Goal: Register for event/course

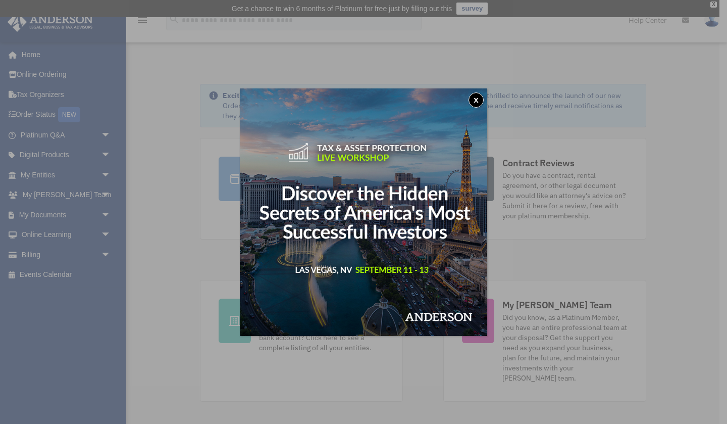
click at [476, 101] on button "x" at bounding box center [476, 99] width 15 height 15
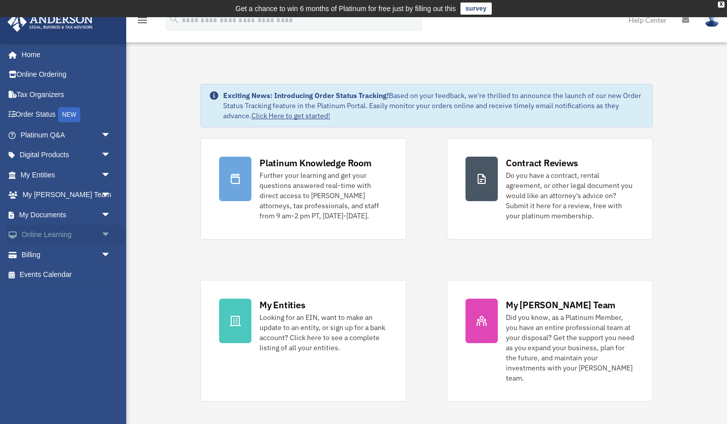
click at [106, 229] on span "arrow_drop_down" at bounding box center [111, 235] width 20 height 21
click at [80, 249] on link "Courses" at bounding box center [70, 254] width 112 height 20
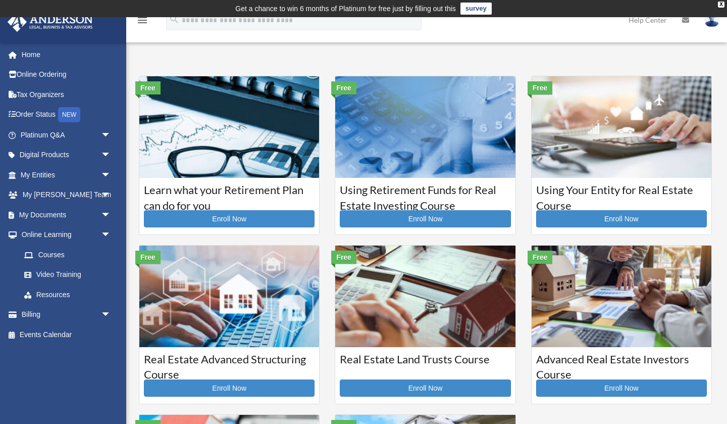
click at [144, 23] on icon "menu" at bounding box center [142, 20] width 12 height 12
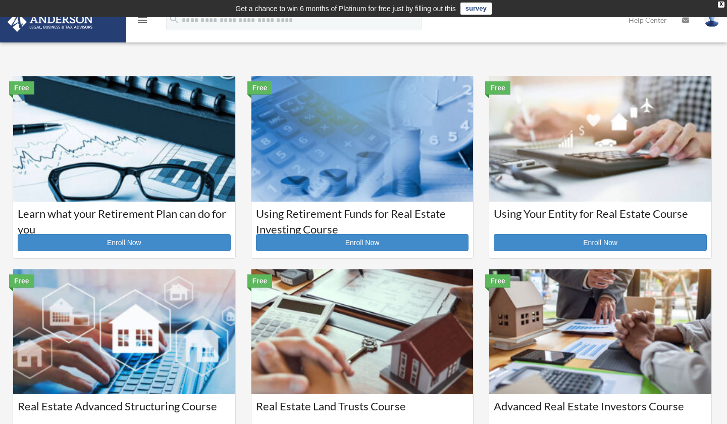
click at [144, 23] on icon "menu" at bounding box center [142, 20] width 12 height 12
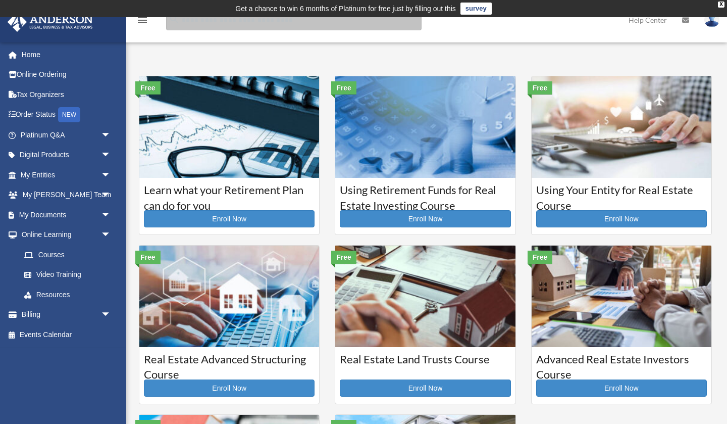
click at [194, 25] on input "search" at bounding box center [294, 20] width 256 height 20
click at [723, 3] on div "X" at bounding box center [721, 5] width 7 height 6
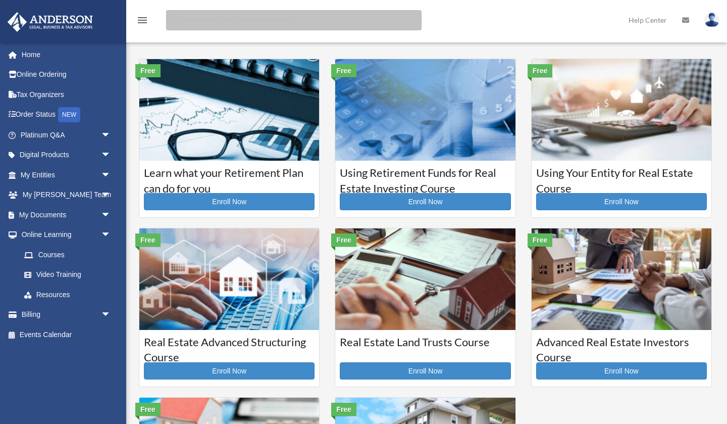
click at [397, 23] on input "search" at bounding box center [294, 20] width 256 height 20
type input "**********"
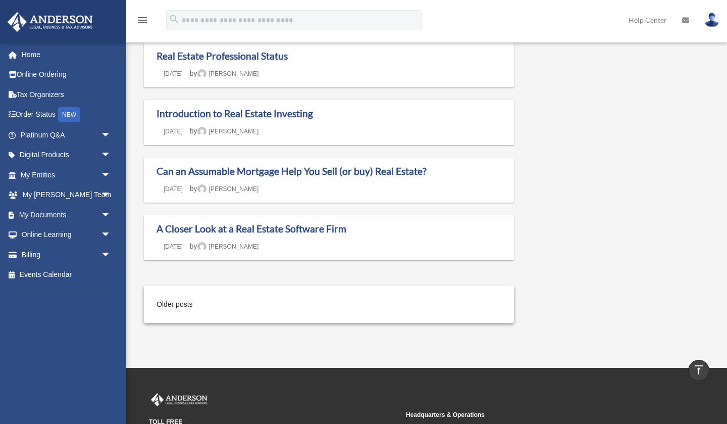
scroll to position [756, 0]
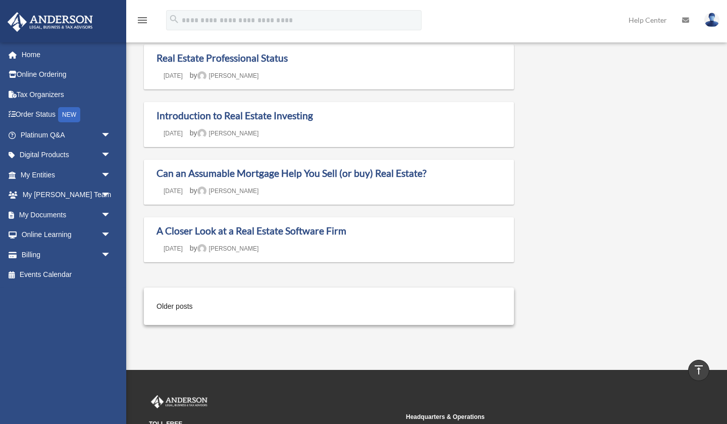
click at [164, 300] on link "Older posts" at bounding box center [234, 306] width 155 height 13
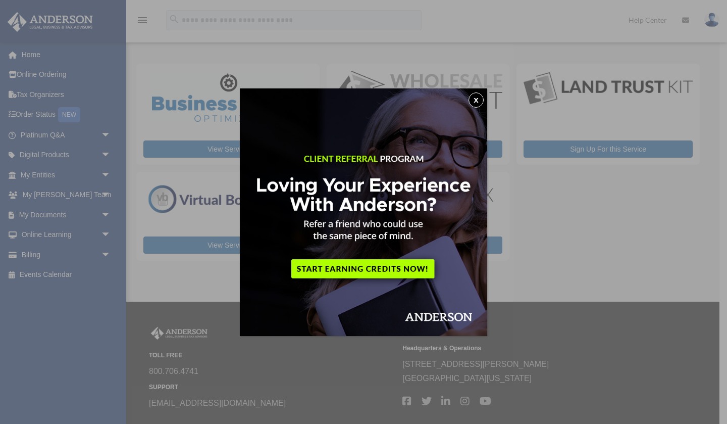
click at [475, 100] on button "x" at bounding box center [476, 99] width 15 height 15
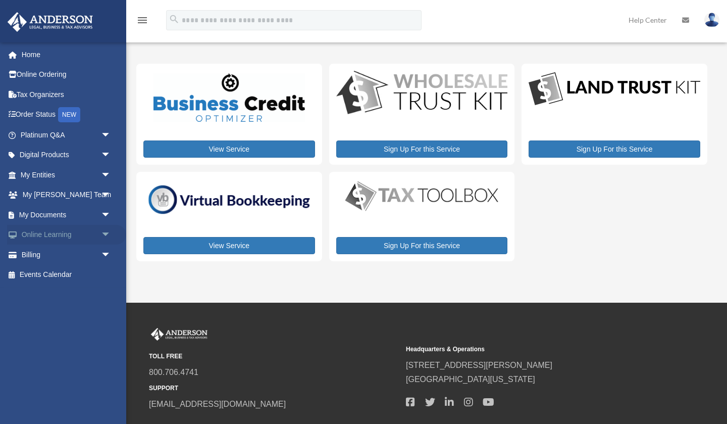
click at [50, 230] on link "Online Learning arrow_drop_down" at bounding box center [66, 235] width 119 height 20
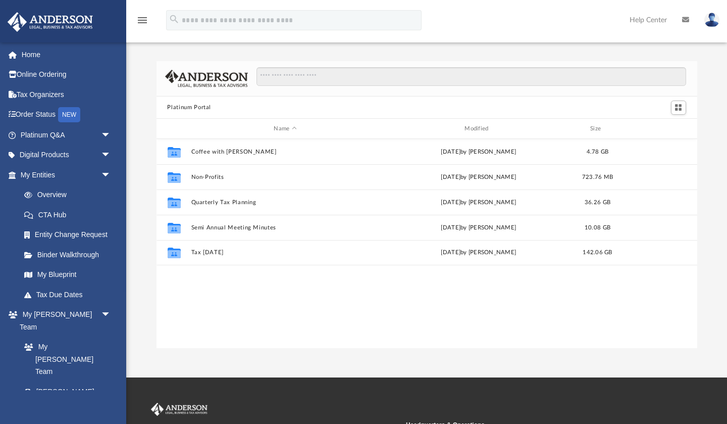
scroll to position [230, 541]
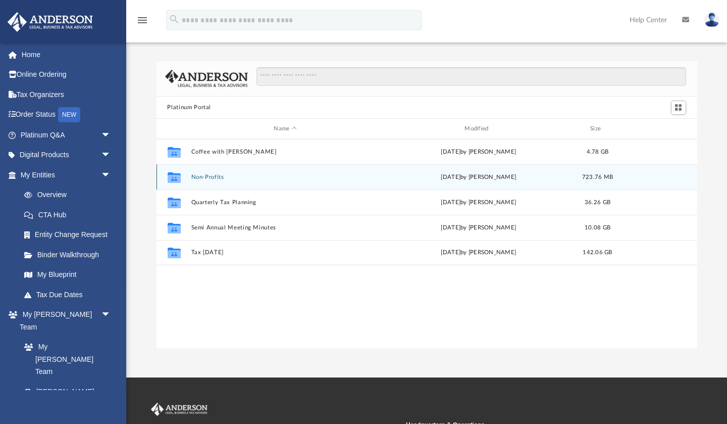
click at [212, 175] on button "Non-Profits" at bounding box center [285, 177] width 189 height 7
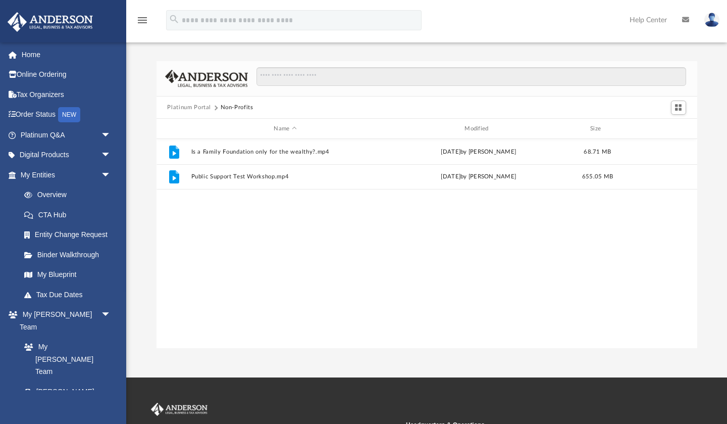
click at [197, 109] on button "Platinum Portal" at bounding box center [189, 107] width 44 height 9
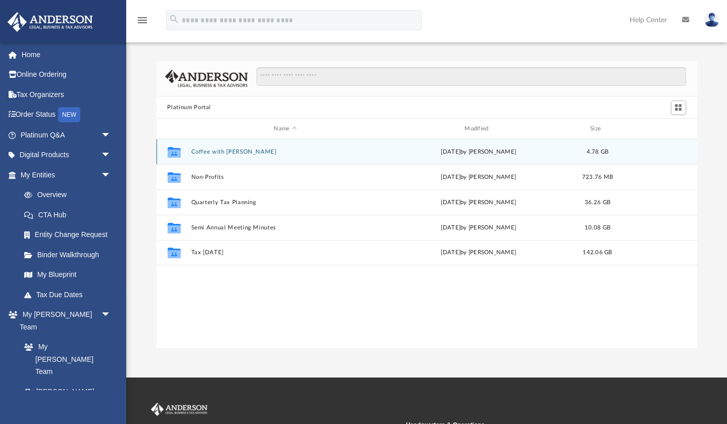
click at [232, 153] on button "Coffee with [PERSON_NAME]" at bounding box center [285, 152] width 189 height 7
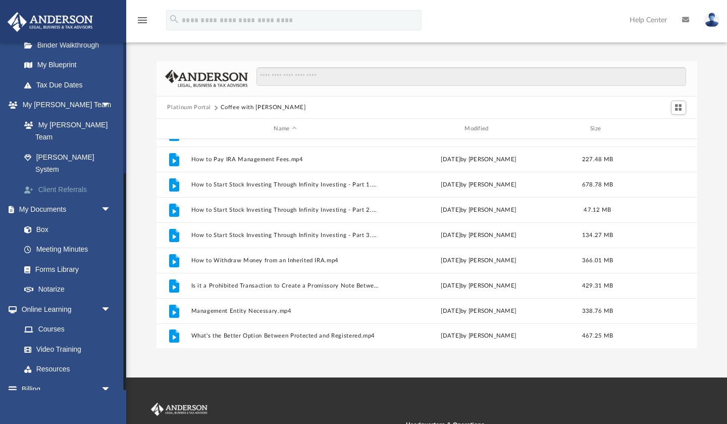
scroll to position [209, 0]
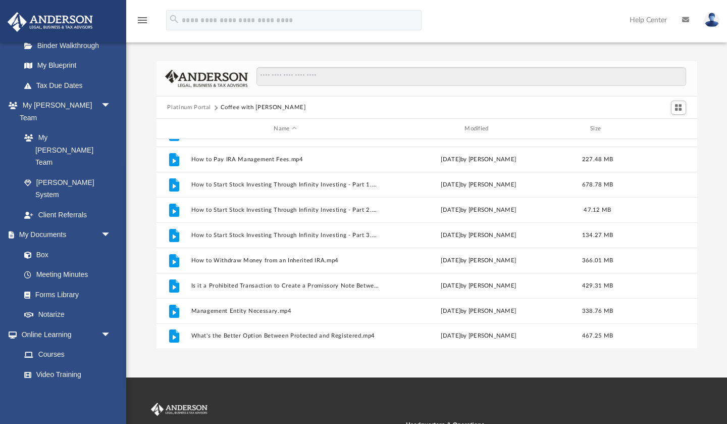
click at [195, 106] on button "Platinum Portal" at bounding box center [189, 107] width 44 height 9
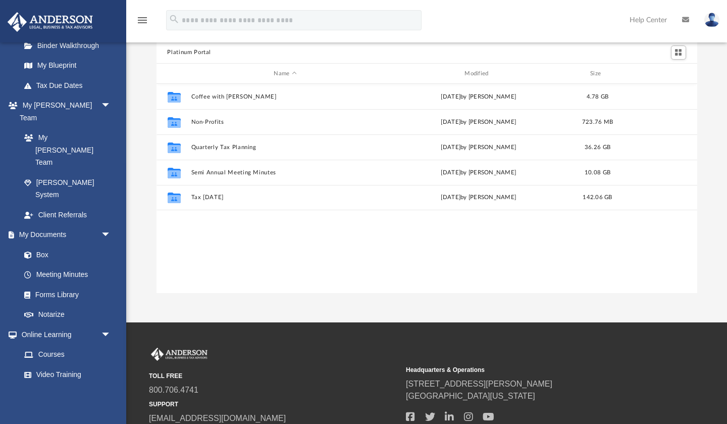
scroll to position [55, 0]
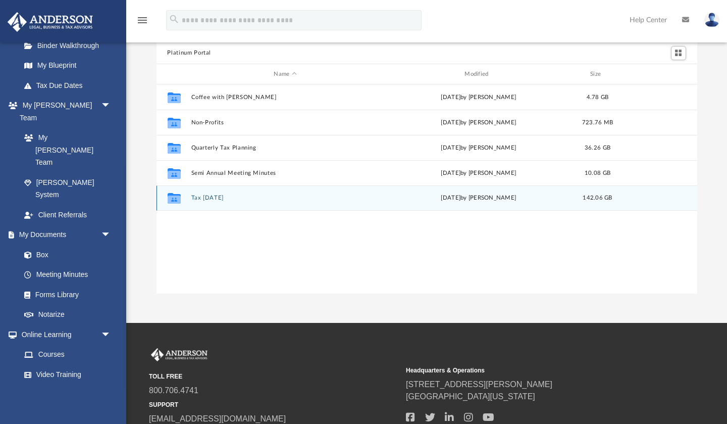
click at [310, 187] on div "Collaborated Folder Tax Tuesday today by Zyan Treadwell 142.06 GB" at bounding box center [427, 197] width 541 height 25
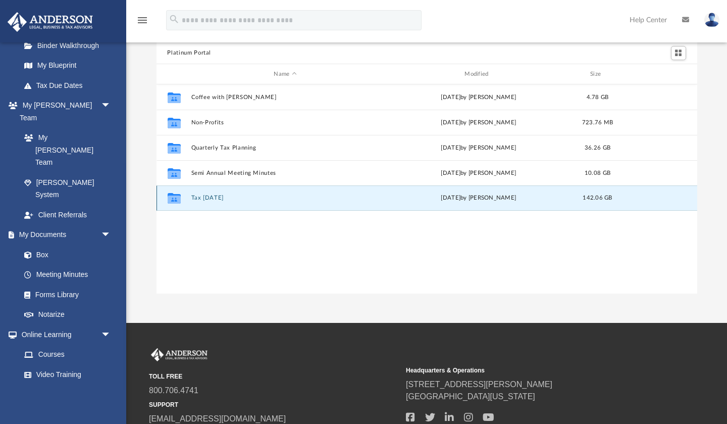
click at [219, 190] on div "Collaborated Folder Tax Tuesday today by Zyan Treadwell 142.06 GB" at bounding box center [427, 197] width 541 height 25
click at [64, 344] on link "Courses" at bounding box center [70, 354] width 112 height 20
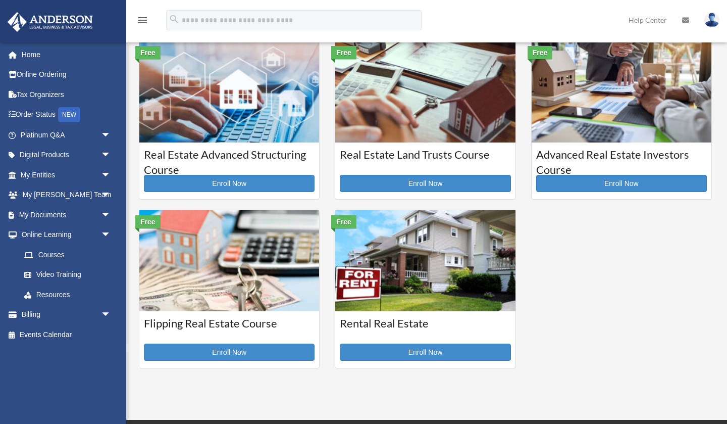
scroll to position [202, 0]
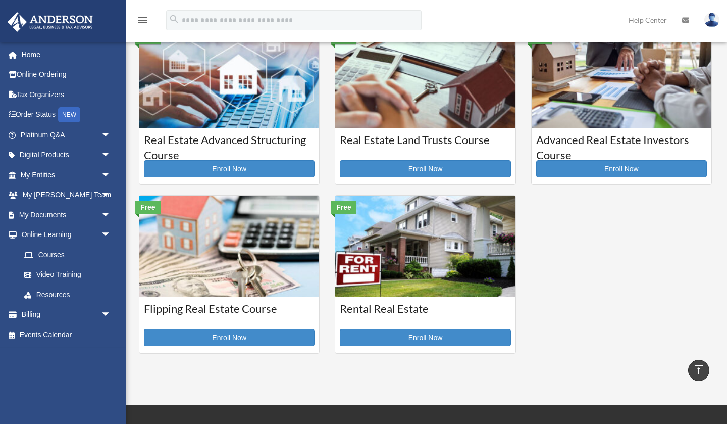
click at [418, 240] on img at bounding box center [425, 246] width 180 height 102
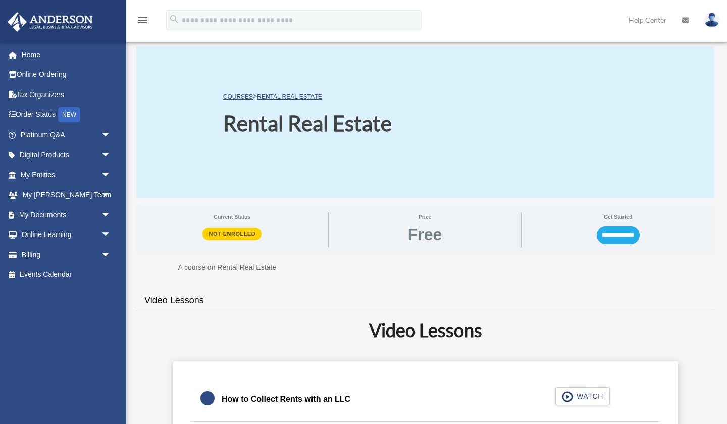
click at [597, 235] on input "**********" at bounding box center [618, 234] width 43 height 17
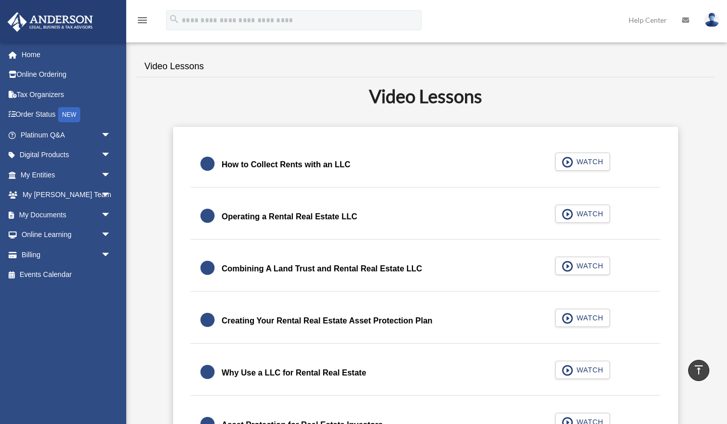
scroll to position [192, 0]
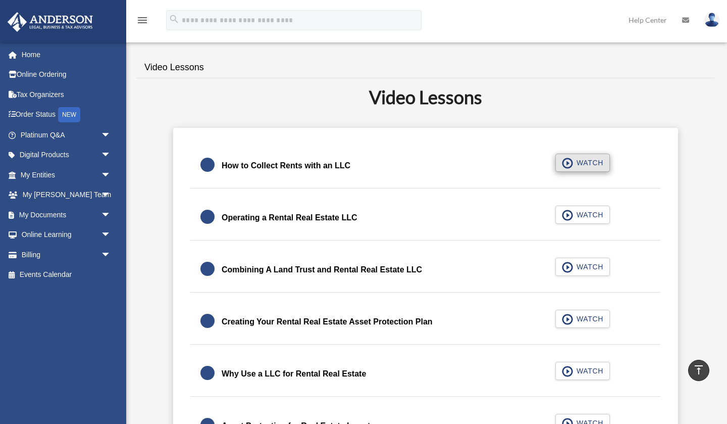
click at [579, 164] on span "WATCH" at bounding box center [589, 163] width 30 height 10
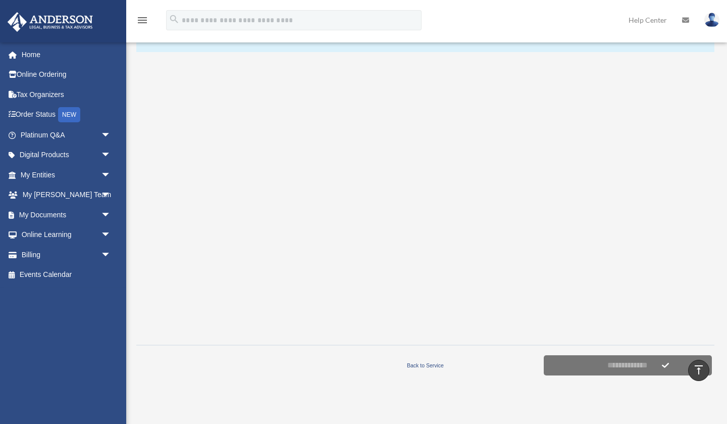
scroll to position [145, 0]
